Goal: Transaction & Acquisition: Purchase product/service

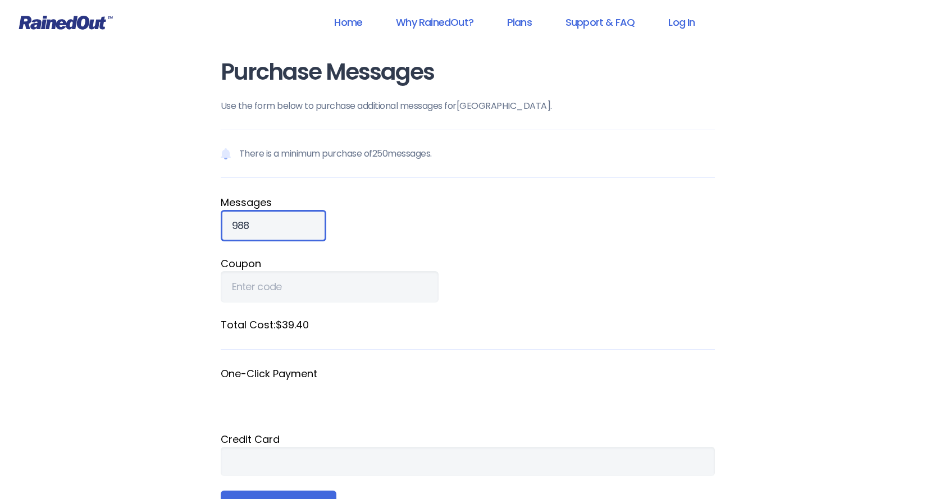
click at [292, 220] on input "988" at bounding box center [274, 225] width 106 height 31
click at [292, 223] on input "989" at bounding box center [274, 225] width 106 height 31
click at [292, 224] on input "990" at bounding box center [274, 225] width 106 height 31
click at [292, 224] on input "991" at bounding box center [274, 225] width 106 height 31
click at [292, 224] on input "992" at bounding box center [274, 225] width 106 height 31
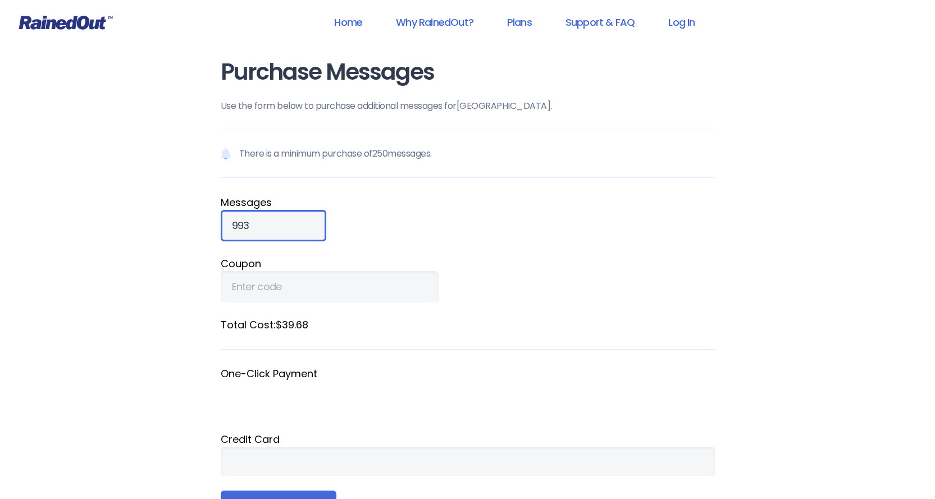
click at [295, 221] on input "993" at bounding box center [274, 225] width 106 height 31
click at [295, 221] on input "994" at bounding box center [274, 225] width 106 height 31
click at [295, 221] on input "995" at bounding box center [274, 225] width 106 height 31
click at [295, 221] on input "996" at bounding box center [274, 225] width 106 height 31
click at [295, 221] on input "997" at bounding box center [274, 225] width 106 height 31
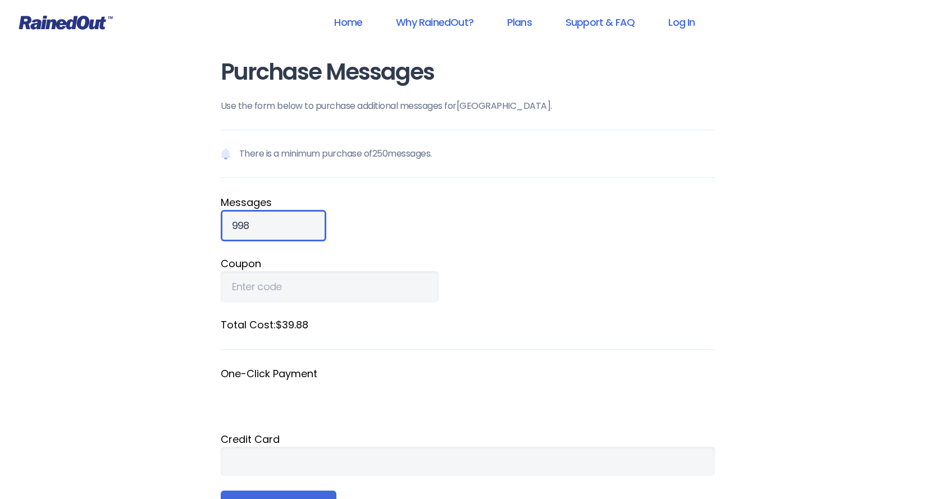
click at [295, 221] on input "998" at bounding box center [274, 225] width 106 height 31
click at [291, 221] on input "999" at bounding box center [274, 225] width 106 height 31
type input "1000"
click at [291, 221] on input "1000" at bounding box center [274, 225] width 106 height 31
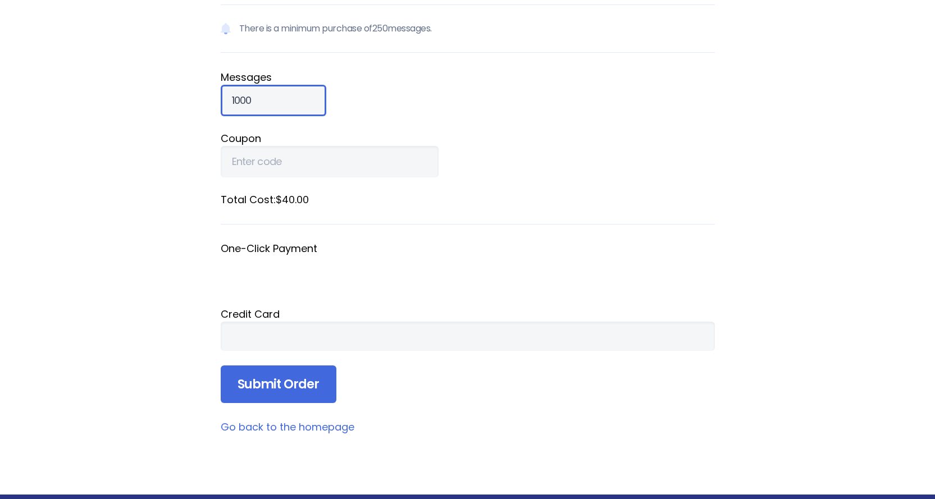
scroll to position [126, 0]
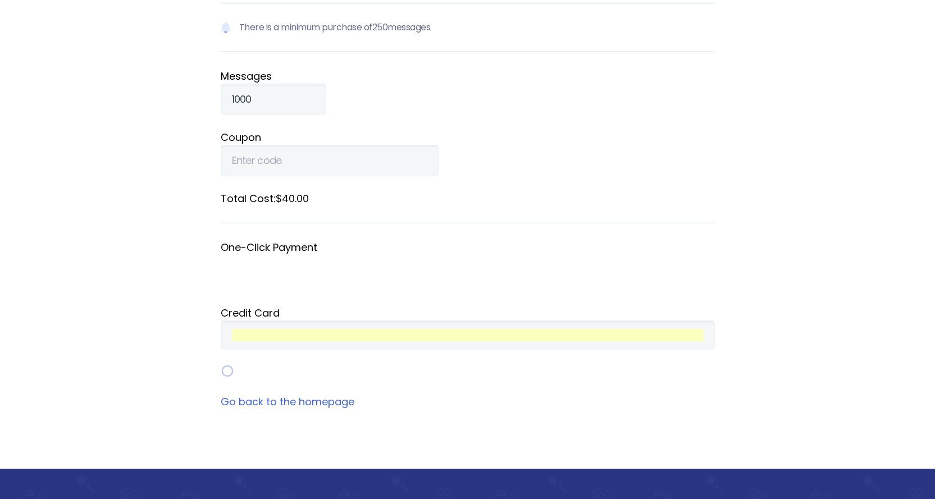
click at [822, 235] on div "Home Why RainedOut? Plans Support & FAQ Log In Purchase Messages Use the form b…" at bounding box center [467, 288] width 935 height 829
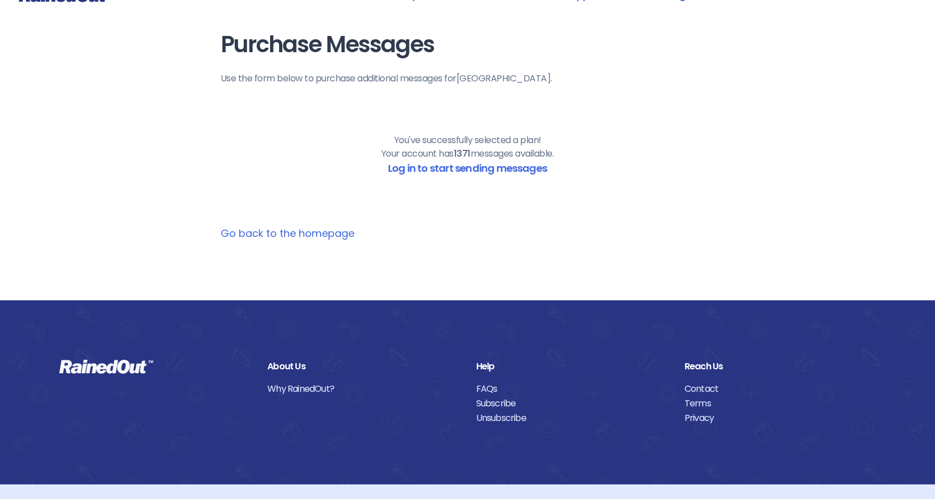
scroll to position [0, 0]
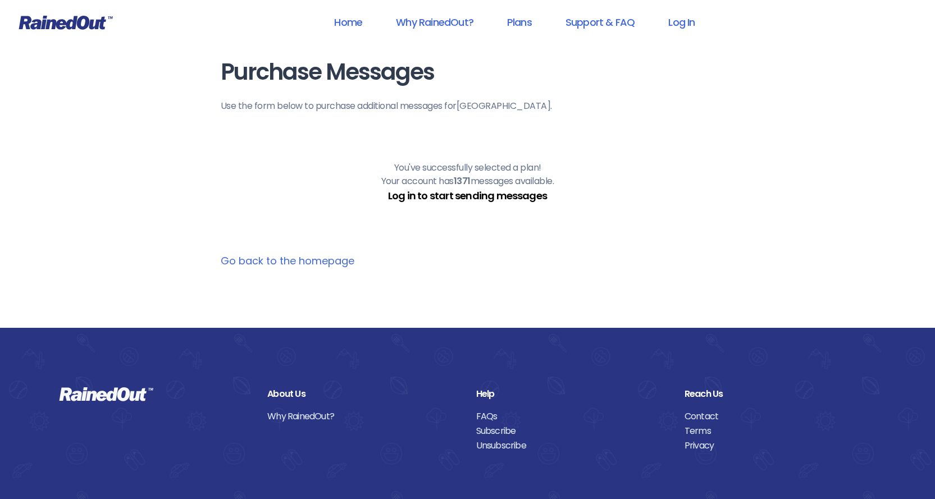
click at [490, 193] on link "Log in to start sending messages" at bounding box center [467, 196] width 159 height 14
